Goal: Task Accomplishment & Management: Manage account settings

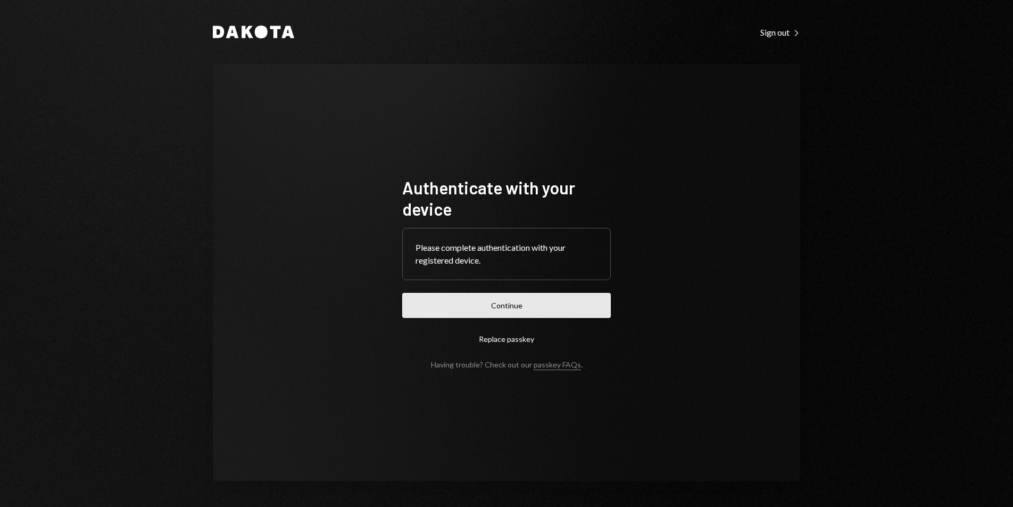
click at [568, 305] on button "Continue" at bounding box center [506, 305] width 209 height 25
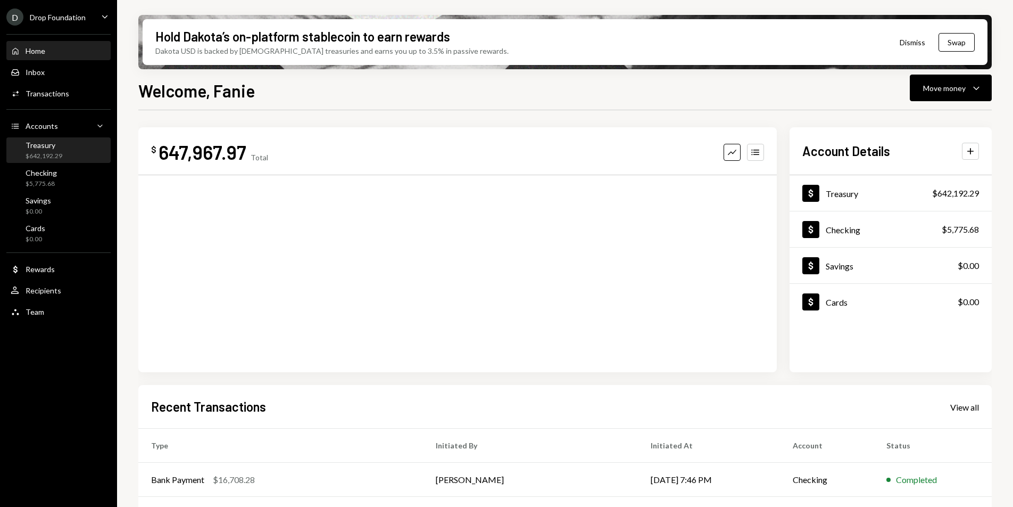
click at [60, 148] on div "Treasury" at bounding box center [44, 144] width 37 height 9
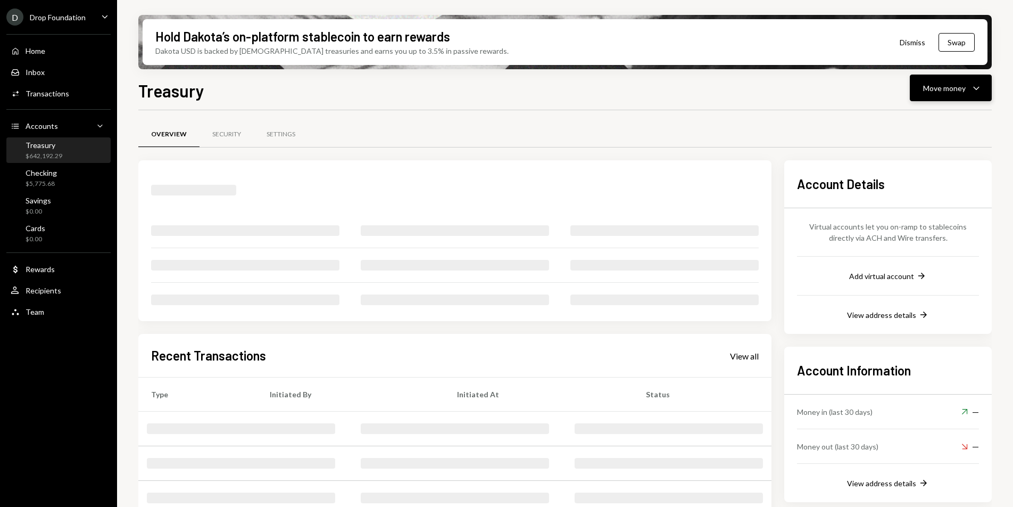
click at [960, 89] on div "Move money" at bounding box center [944, 87] width 43 height 11
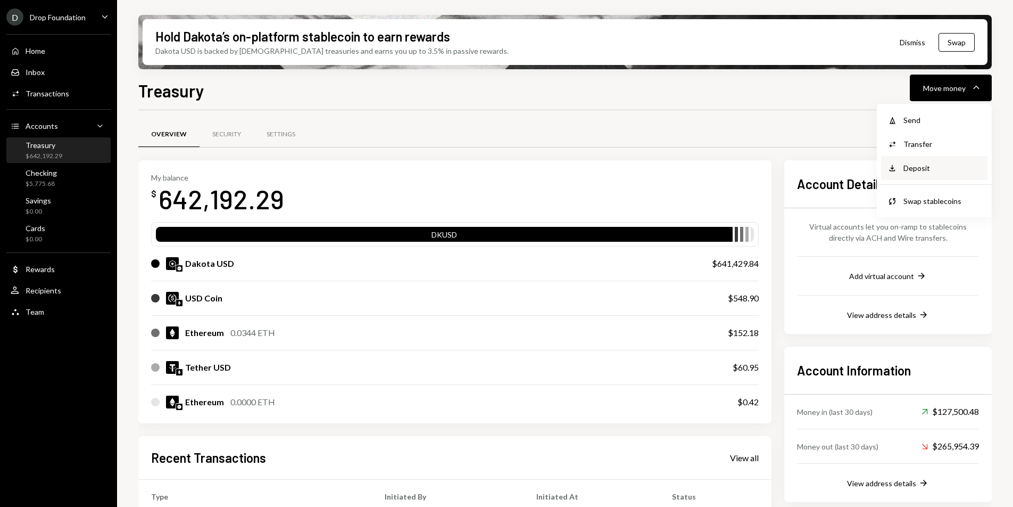
click at [928, 169] on div "Deposit" at bounding box center [943, 167] width 78 height 11
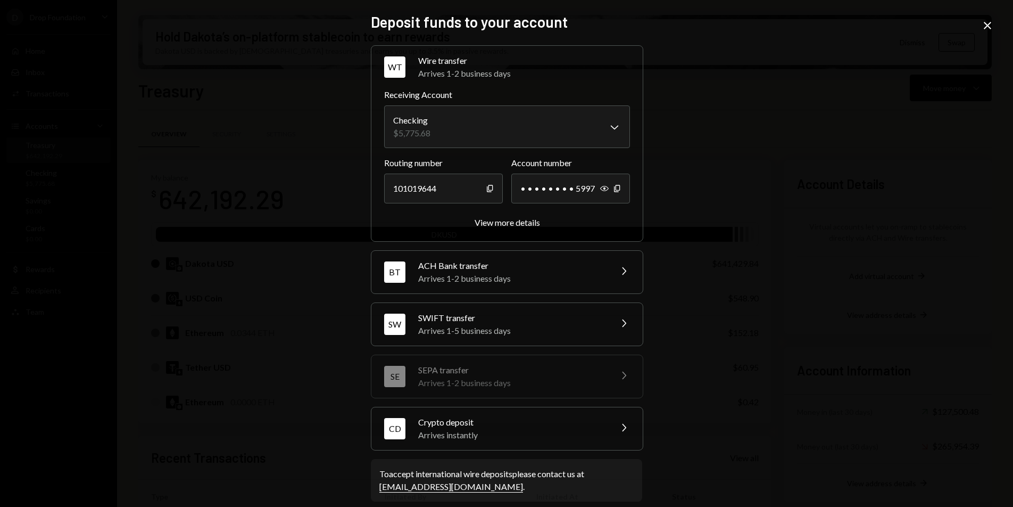
click at [543, 417] on div "Crypto deposit" at bounding box center [511, 422] width 186 height 13
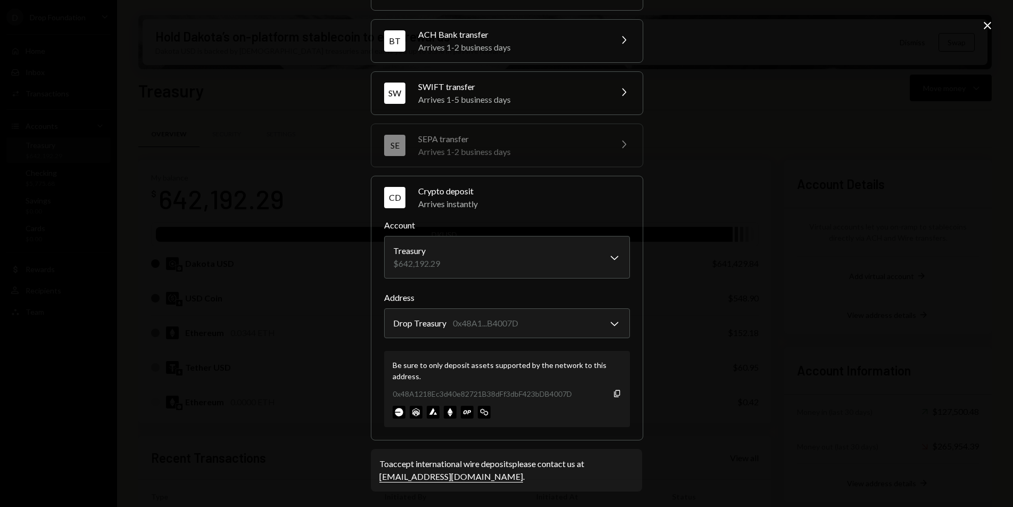
scroll to position [80, 0]
click at [982, 30] on icon "Close" at bounding box center [987, 25] width 13 height 13
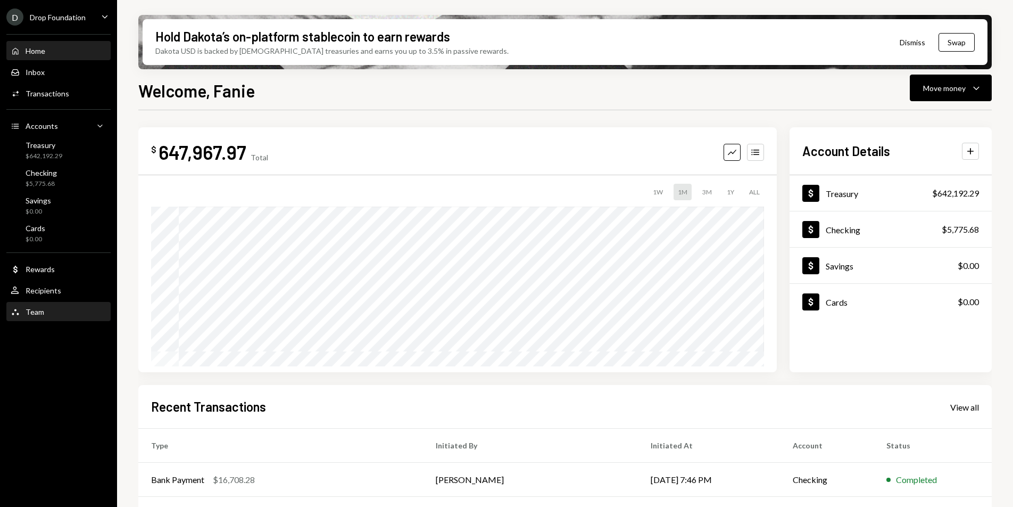
click at [44, 313] on div "Team Team" at bounding box center [59, 312] width 96 height 10
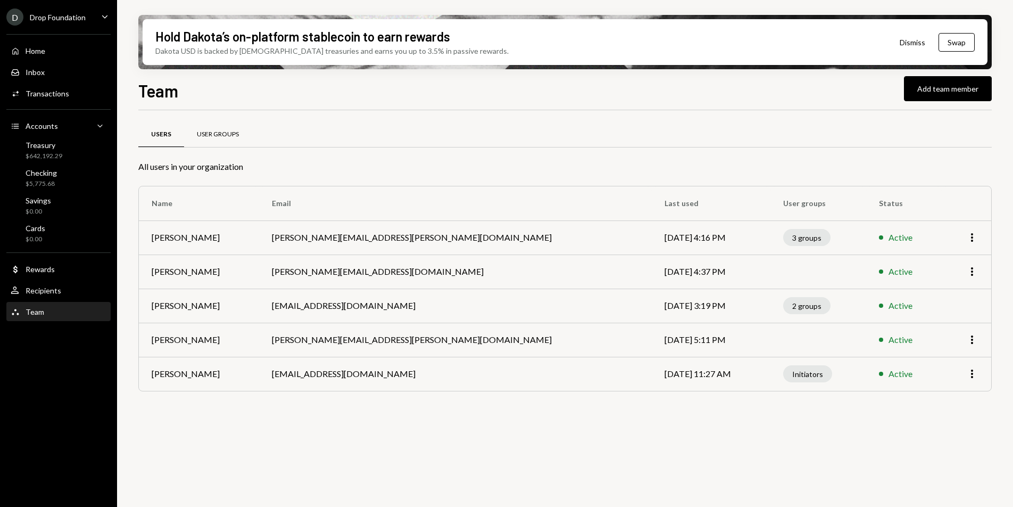
click at [223, 136] on div "User Groups" at bounding box center [218, 134] width 42 height 9
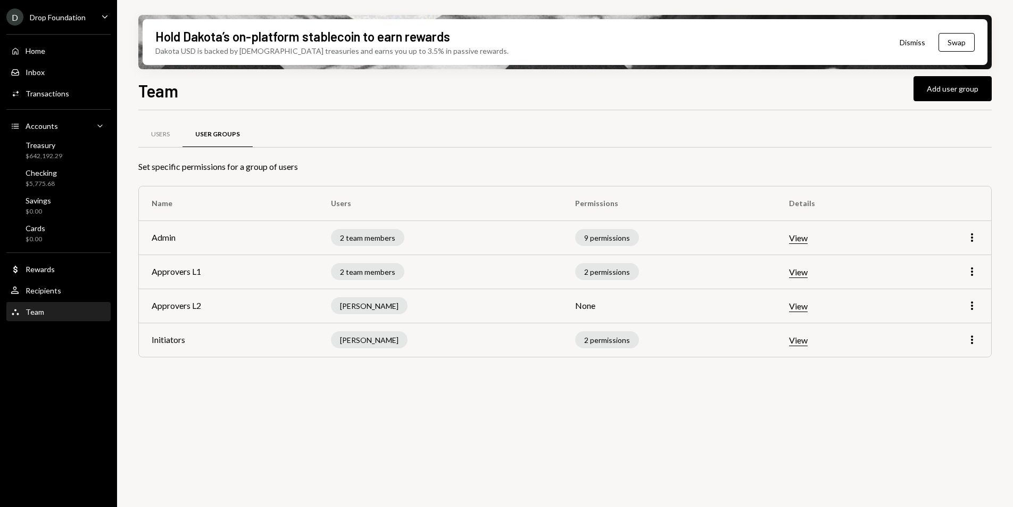
click at [805, 242] on button "View" at bounding box center [798, 238] width 19 height 11
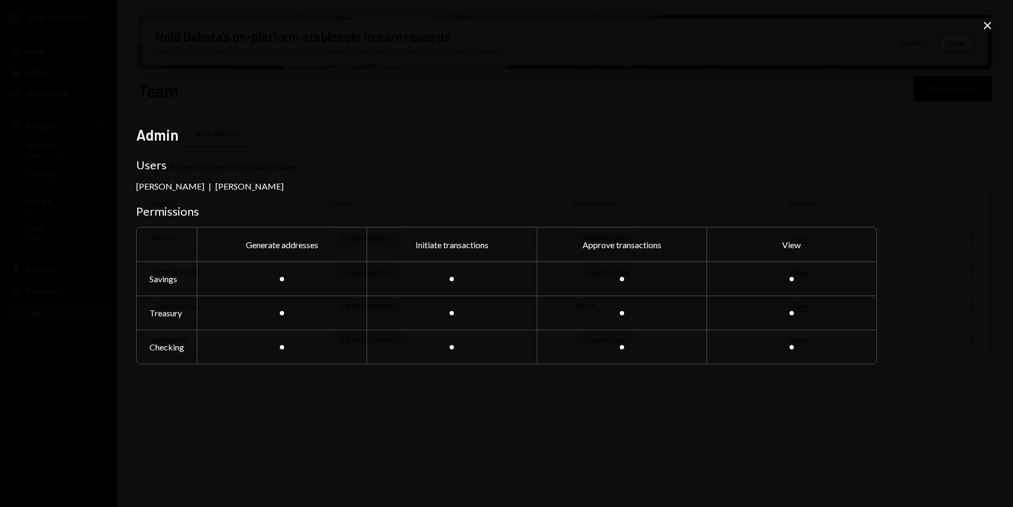
click at [981, 24] on icon "Close" at bounding box center [987, 25] width 13 height 13
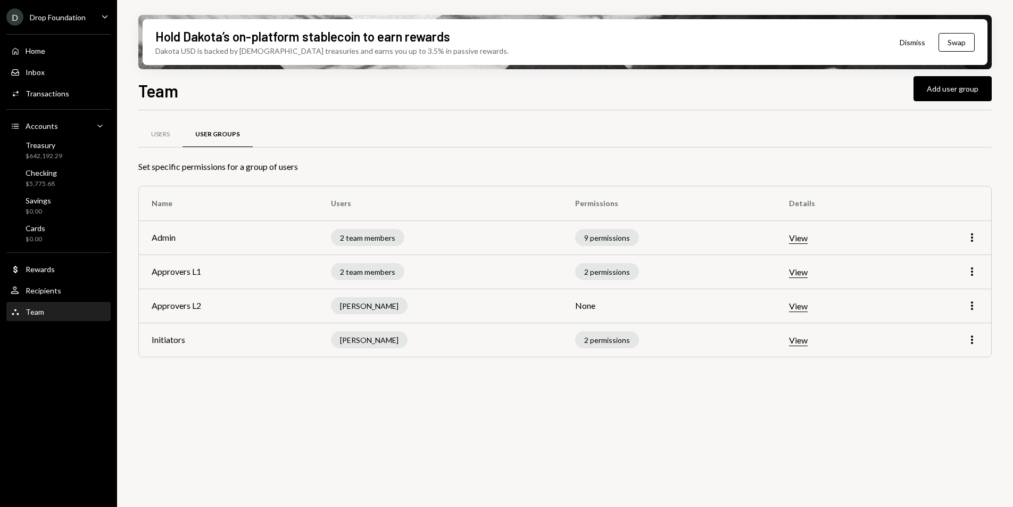
click at [807, 275] on button "View" at bounding box center [798, 272] width 19 height 11
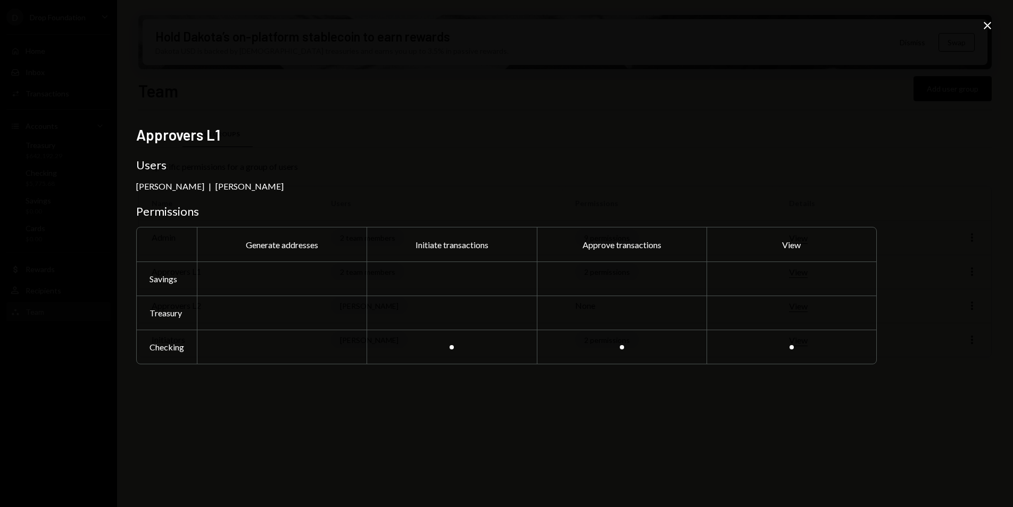
click at [982, 29] on icon "Close" at bounding box center [987, 25] width 13 height 13
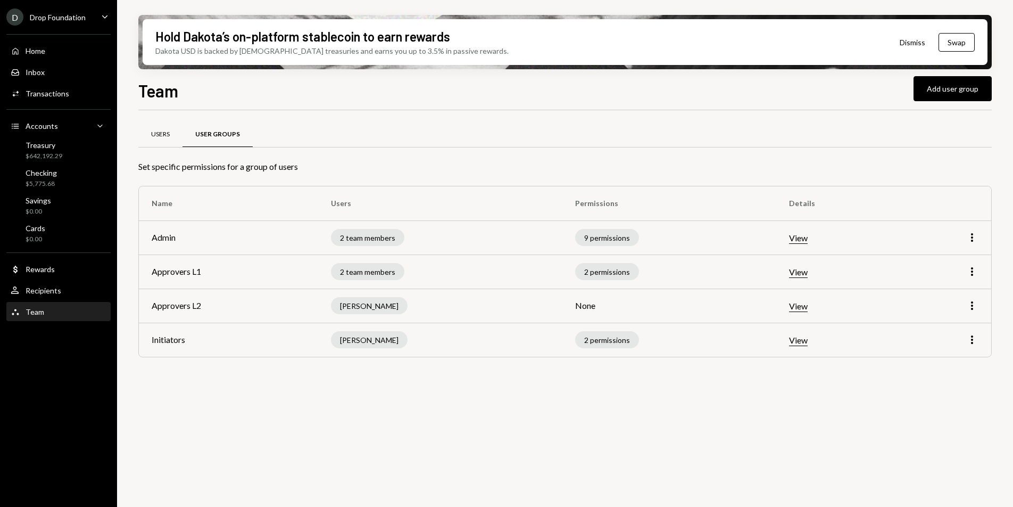
click at [160, 137] on div "Users" at bounding box center [160, 134] width 19 height 9
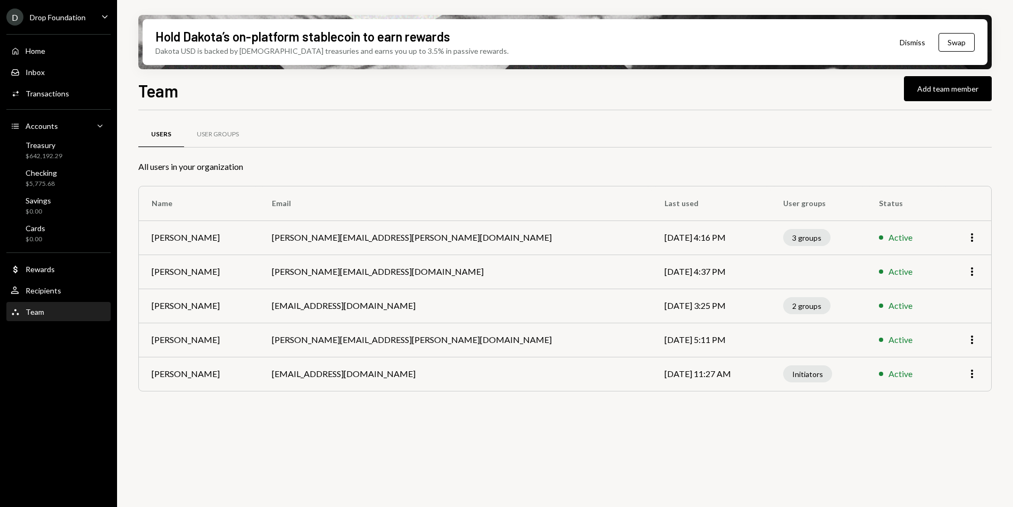
click at [69, 26] on ul "D Drop Foundation Caret Down Home Home Inbox Inbox Activities Transactions Acco…" at bounding box center [58, 161] width 117 height 323
click at [72, 23] on div "D Drop Foundation" at bounding box center [45, 17] width 79 height 17
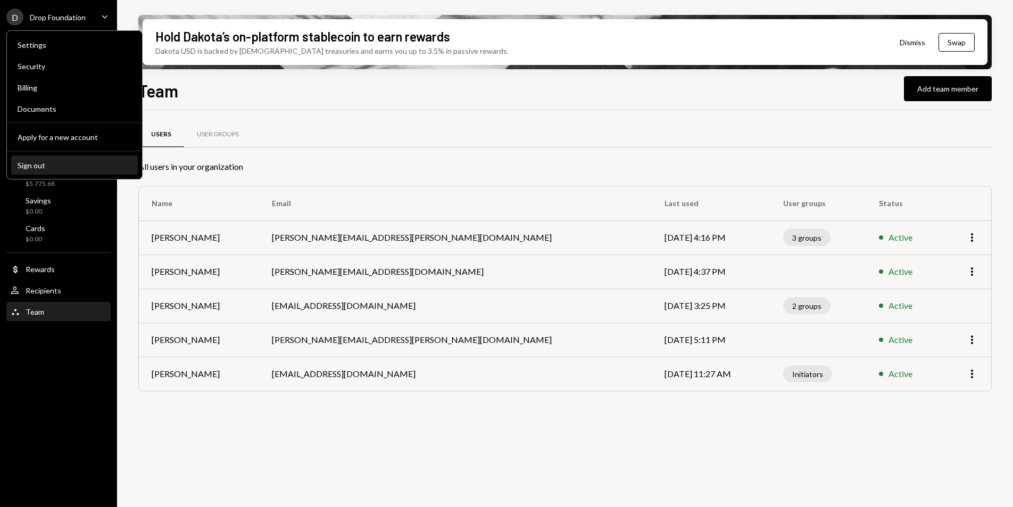
click at [59, 158] on button "Sign out" at bounding box center [74, 165] width 127 height 19
